Goal: Transaction & Acquisition: Purchase product/service

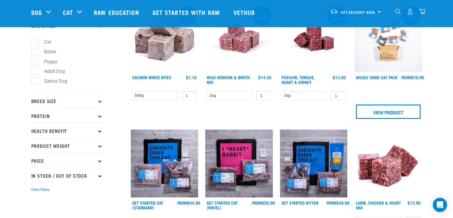
scroll to position [85, 0]
click at [173, 94] on select "500g" at bounding box center [154, 95] width 45 height 9
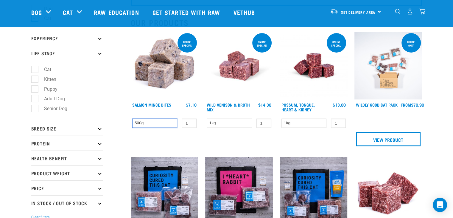
scroll to position [57, 0]
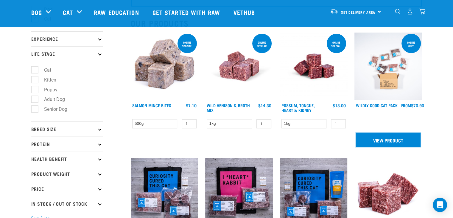
click at [391, 141] on link "View Product" at bounding box center [388, 139] width 65 height 14
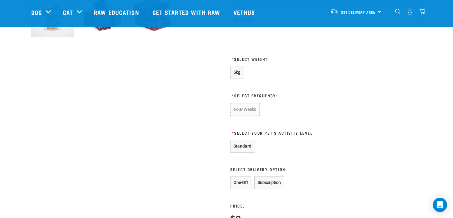
scroll to position [247, 0]
click at [242, 182] on button "One-Off" at bounding box center [240, 182] width 21 height 13
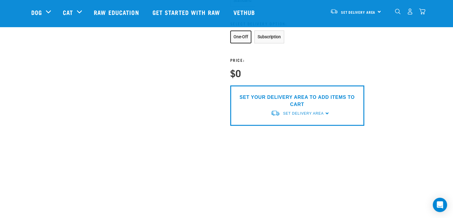
scroll to position [416, 0]
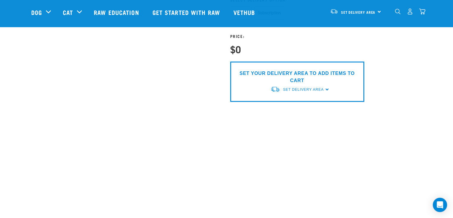
click at [326, 88] on div "SET YOUR DELIVERY AREA TO ADD ITEMS TO CART Set Delivery Area [GEOGRAPHIC_DATA]…" at bounding box center [297, 81] width 134 height 40
click at [281, 78] on p "SET YOUR DELIVERY AREA TO ADD ITEMS TO CART" at bounding box center [297, 77] width 125 height 14
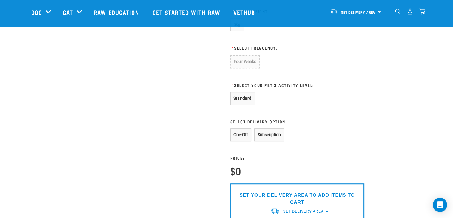
scroll to position [294, 0]
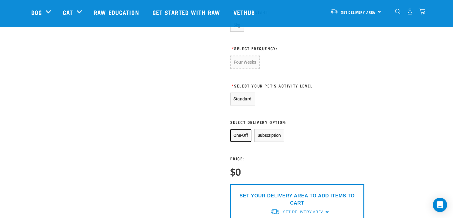
click at [241, 135] on button "One-Off" at bounding box center [240, 135] width 21 height 13
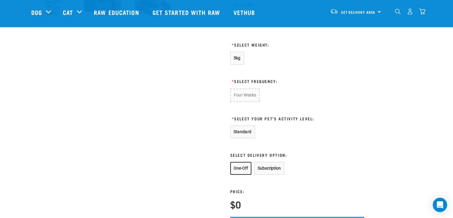
scroll to position [261, 0]
click at [240, 134] on button "Standard" at bounding box center [242, 131] width 25 height 13
click at [237, 166] on button "One-Off" at bounding box center [240, 168] width 21 height 13
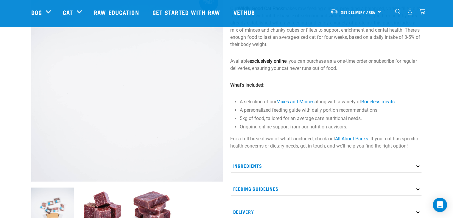
scroll to position [0, 0]
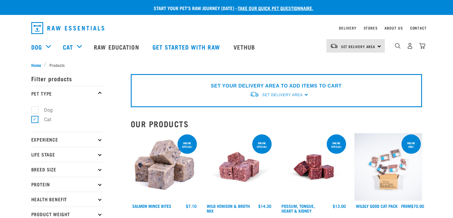
select select
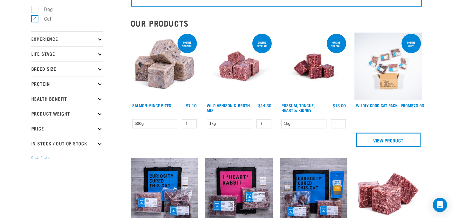
scroll to position [100, 0]
